Goal: Information Seeking & Learning: Learn about a topic

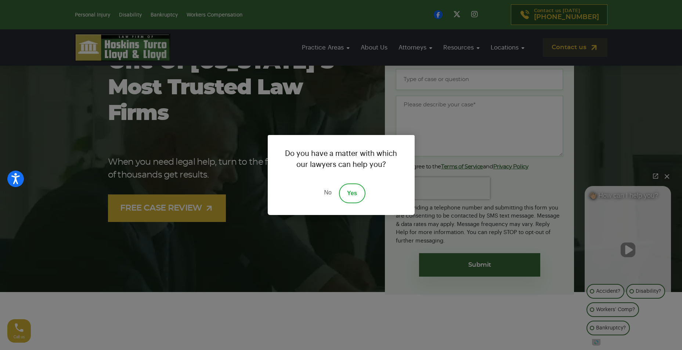
scroll to position [73, 0]
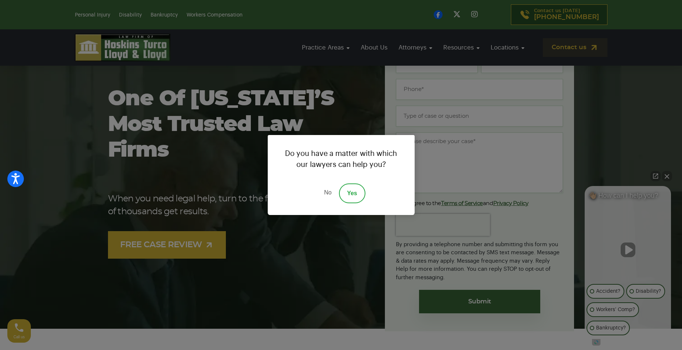
click at [664, 177] on div "Do you have a matter with which our lawyers can help you? No Yes" at bounding box center [341, 175] width 682 height 350
click at [667, 177] on div "Do you have a matter with which our lawyers can help you? No Yes" at bounding box center [341, 175] width 682 height 350
click at [327, 192] on link "No" at bounding box center [328, 194] width 22 height 20
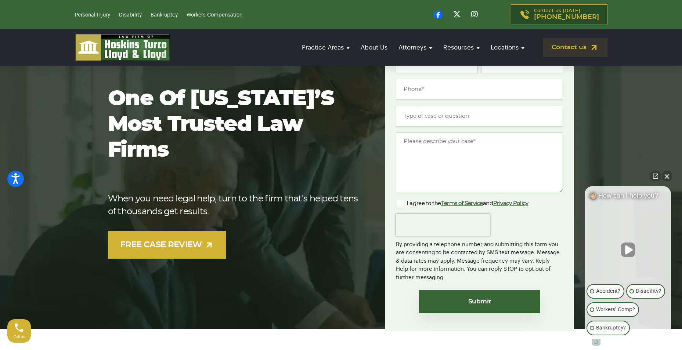
click at [665, 174] on button "Close Intaker Chat Widget" at bounding box center [667, 176] width 10 height 10
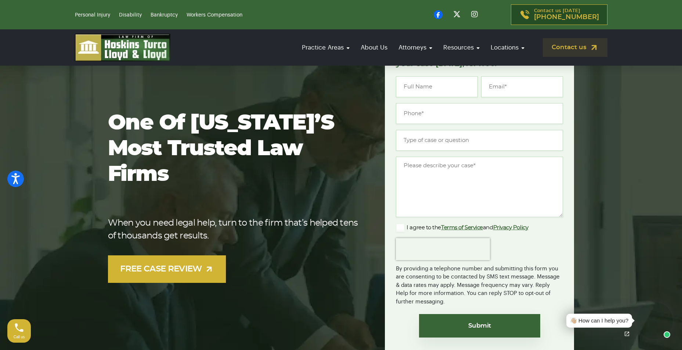
scroll to position [37, 0]
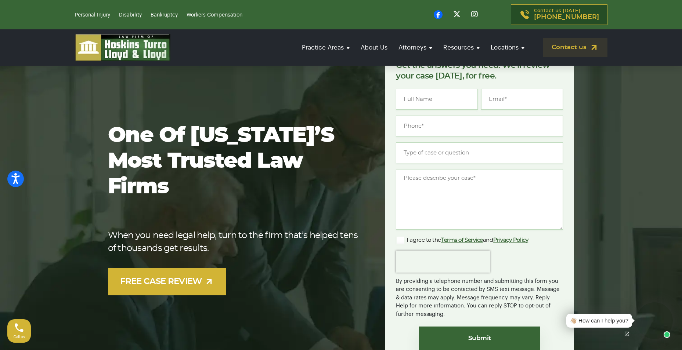
click at [600, 320] on div "👋🏼 How can I help you?" at bounding box center [599, 321] width 58 height 8
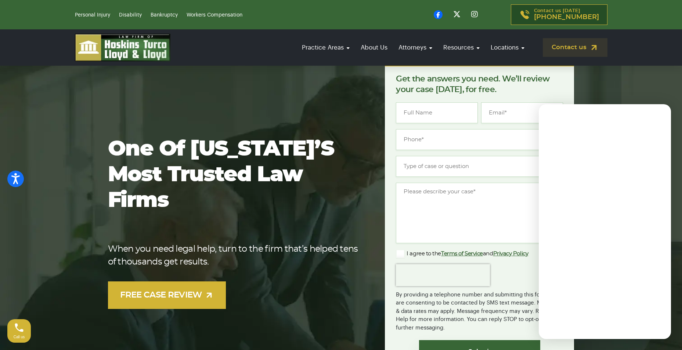
scroll to position [0, 0]
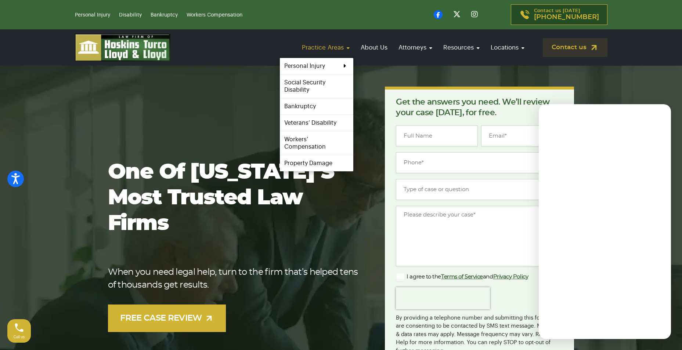
click at [346, 50] on link "Practice Areas" at bounding box center [325, 47] width 55 height 21
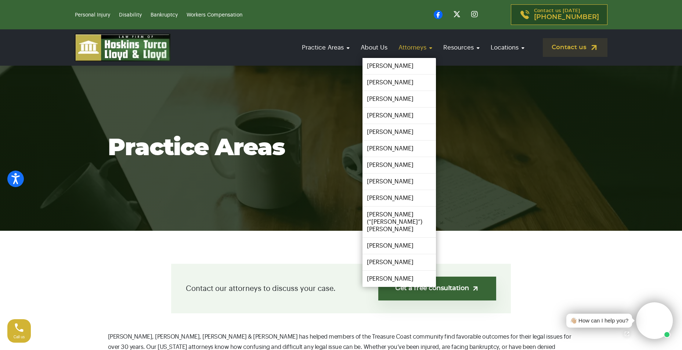
click at [405, 49] on link "Attorneys" at bounding box center [415, 47] width 41 height 21
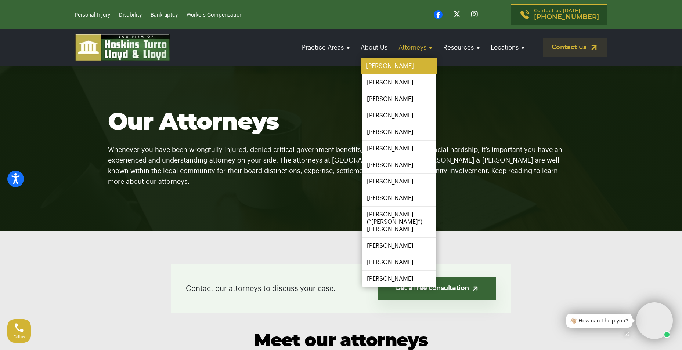
click at [389, 66] on link "[PERSON_NAME]" at bounding box center [399, 66] width 76 height 17
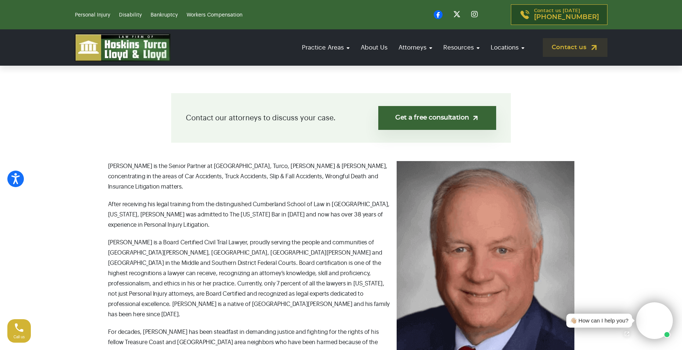
scroll to position [184, 0]
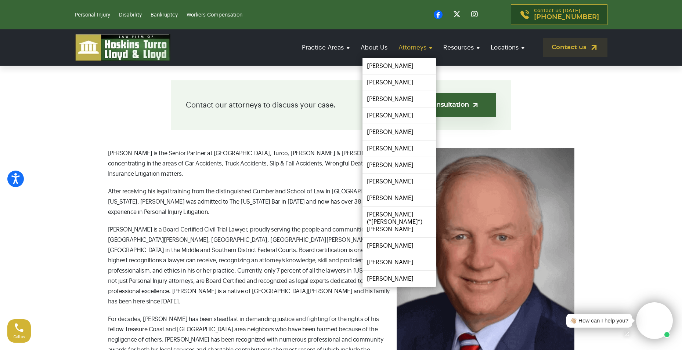
click at [421, 51] on link "Attorneys" at bounding box center [415, 47] width 41 height 21
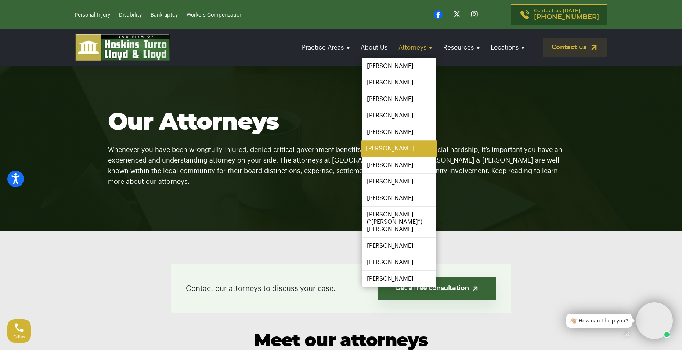
click at [400, 149] on link "[PERSON_NAME]" at bounding box center [399, 149] width 76 height 17
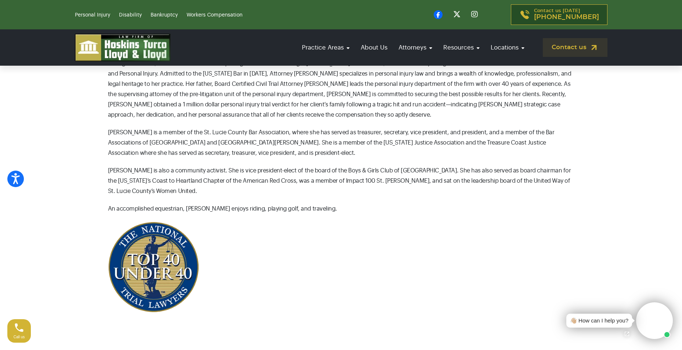
scroll to position [404, 0]
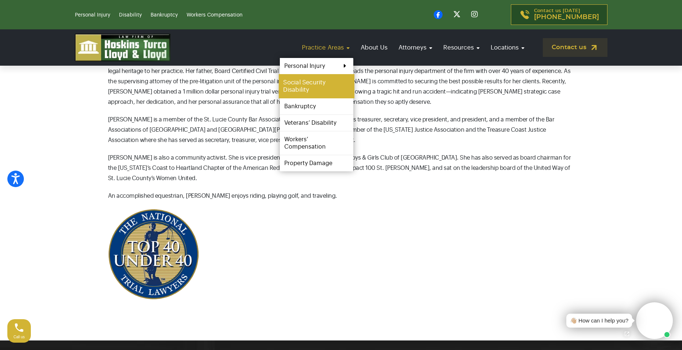
click at [308, 83] on link "Social Security Disability" at bounding box center [317, 86] width 76 height 24
